Goal: Task Accomplishment & Management: Use online tool/utility

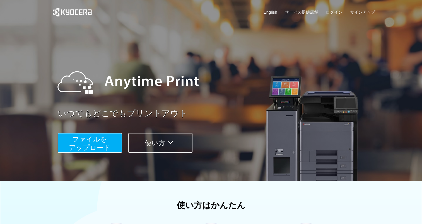
click at [102, 144] on span "ファイルを ​​アップロード" at bounding box center [90, 144] width 42 height 16
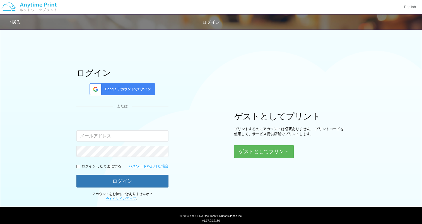
scroll to position [17, 0]
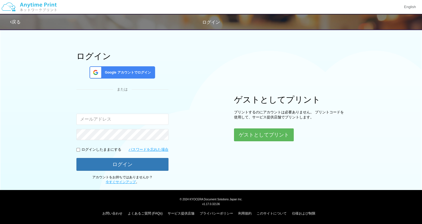
click at [92, 120] on input "email" at bounding box center [122, 119] width 92 height 11
click at [92, 119] on input "email" at bounding box center [122, 119] width 92 height 11
type input "[EMAIL_ADDRESS][DOMAIN_NAME]"
click at [35, 125] on div "ログイン Google アカウントでログイン または 入力されたメールアドレスまたはパスワードが正しくありません。 [EMAIL_ADDRESS][DOMAI…" at bounding box center [211, 96] width 422 height 175
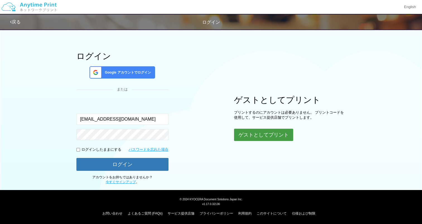
click at [229, 133] on button "ゲストとしてプリント" at bounding box center [263, 135] width 59 height 12
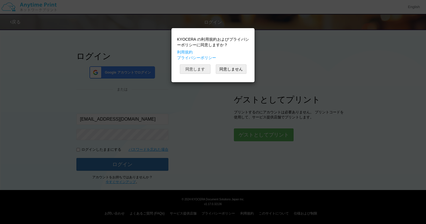
click at [200, 68] on button "同意します" at bounding box center [195, 68] width 31 height 9
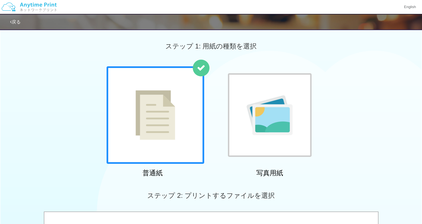
click at [139, 102] on img at bounding box center [156, 115] width 40 height 50
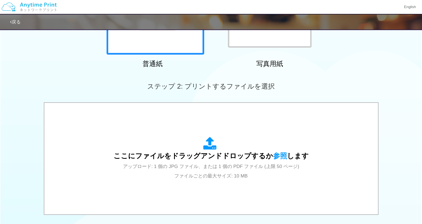
scroll to position [112, 0]
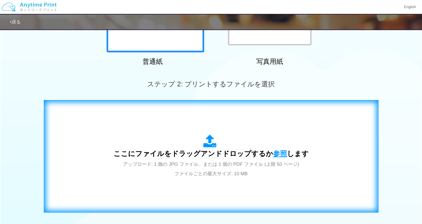
click at [229, 152] on span "参照" at bounding box center [280, 154] width 14 height 8
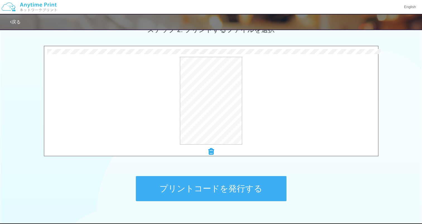
scroll to position [167, 0]
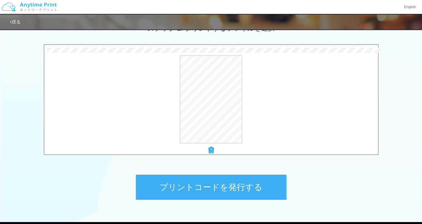
click at [212, 185] on button "プリントコードを発行する" at bounding box center [211, 187] width 151 height 25
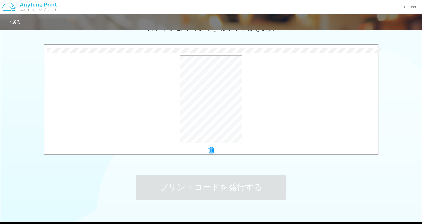
scroll to position [0, 0]
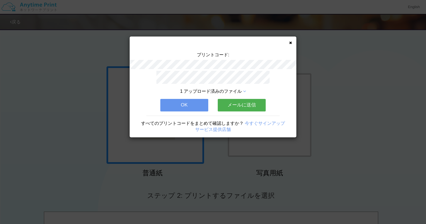
click at [229, 102] on button "メールに送信" at bounding box center [242, 105] width 48 height 12
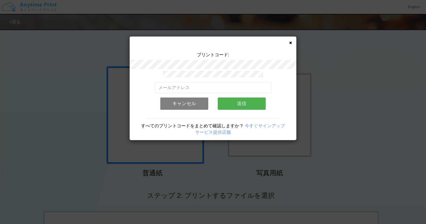
click at [157, 118] on div "すべてのプリントコードをまとめて確認しますか？ 今すぐサインアップ サービス提供店舗" at bounding box center [213, 127] width 167 height 18
click at [229, 100] on button "送信" at bounding box center [242, 104] width 48 height 12
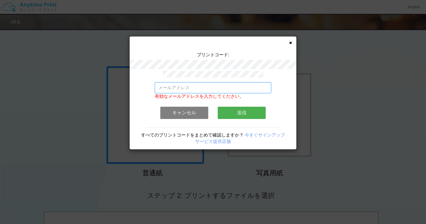
click at [194, 90] on input "email" at bounding box center [213, 87] width 117 height 11
type input "[EMAIL_ADDRESS][DOMAIN_NAME]"
click at [122, 90] on div "プリントコード: [EMAIL_ADDRESS][DOMAIN_NAME] 有効なメールアドレスを入力してください。 このメールアドレスは、すでに別のアカウン…" at bounding box center [213, 112] width 426 height 224
click at [229, 111] on button "送信" at bounding box center [242, 113] width 48 height 12
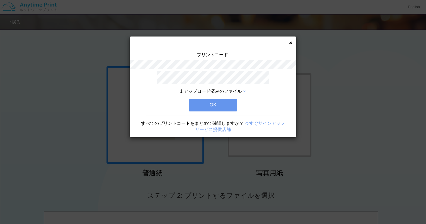
click at [213, 103] on button "OK" at bounding box center [213, 105] width 48 height 12
